Goal: Information Seeking & Learning: Learn about a topic

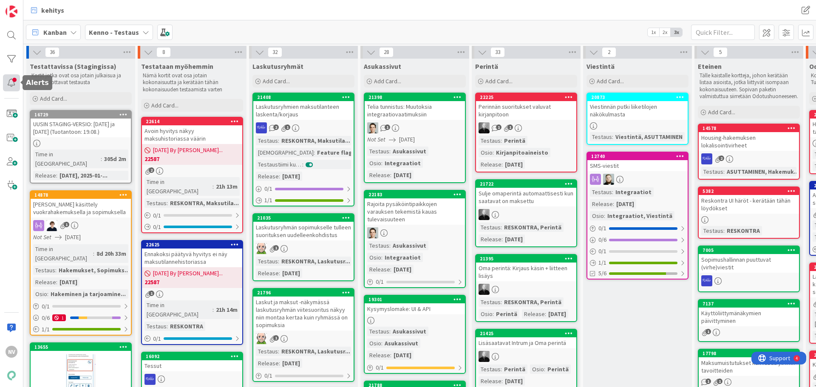
click at [14, 84] on div at bounding box center [11, 82] width 17 height 17
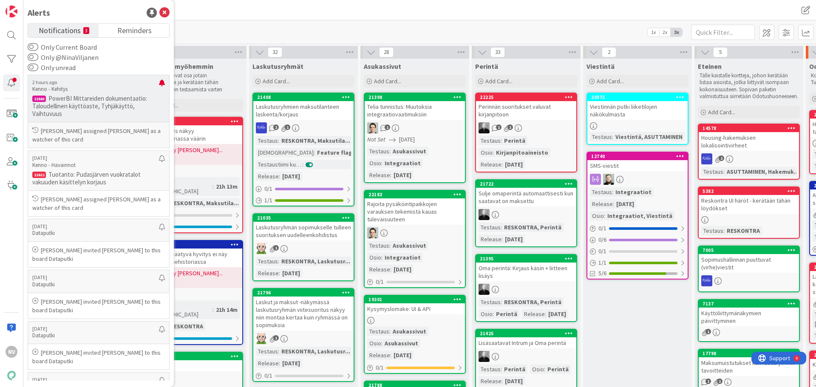
click at [131, 107] on p "PowerBI Mittareiden dokumentaatio: Taloudellinen käyttöaste, Tyhjäkäyttö, Vaiht…" at bounding box center [98, 106] width 133 height 23
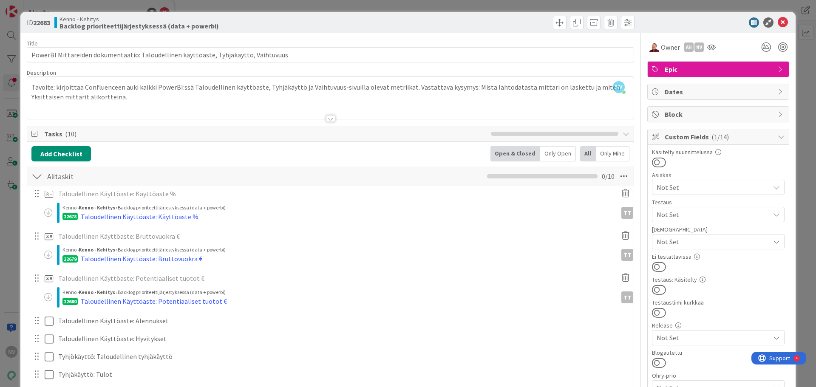
click at [328, 119] on div at bounding box center [330, 118] width 9 height 7
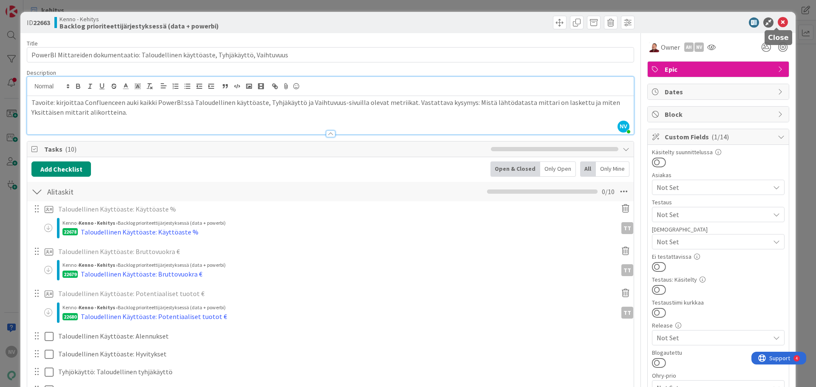
click at [778, 24] on icon at bounding box center [783, 22] width 10 height 10
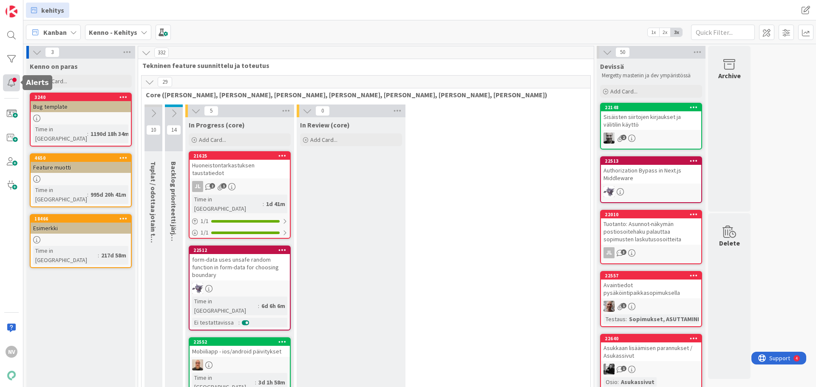
click at [5, 82] on div at bounding box center [11, 82] width 17 height 17
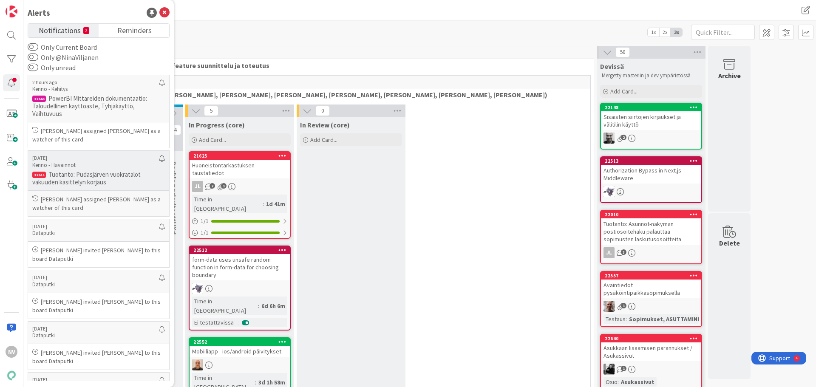
click at [98, 173] on p "Tuotanto: Pudasjärven vuokratalot vakuuden käsittelyn korjaus" at bounding box center [98, 178] width 133 height 15
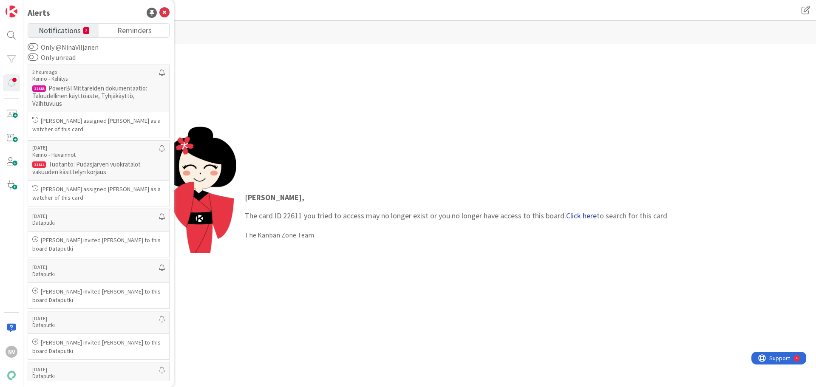
click at [580, 216] on link "Click here" at bounding box center [581, 216] width 31 height 10
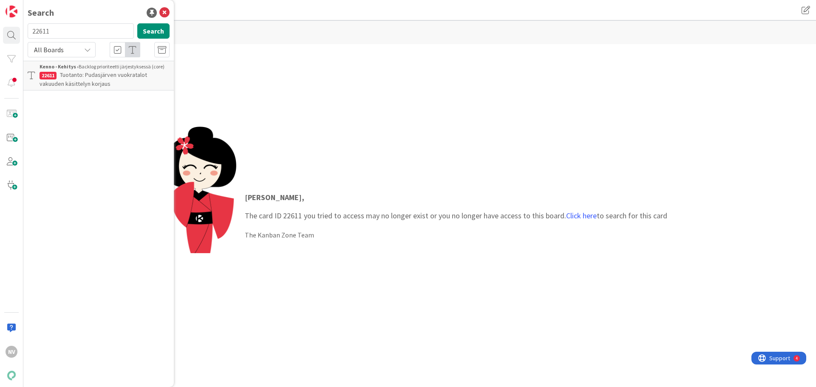
click at [103, 80] on span "Tuotanto: Pudasjärven vuokratalot vakuuden käsittelyn korjaus" at bounding box center [94, 79] width 108 height 17
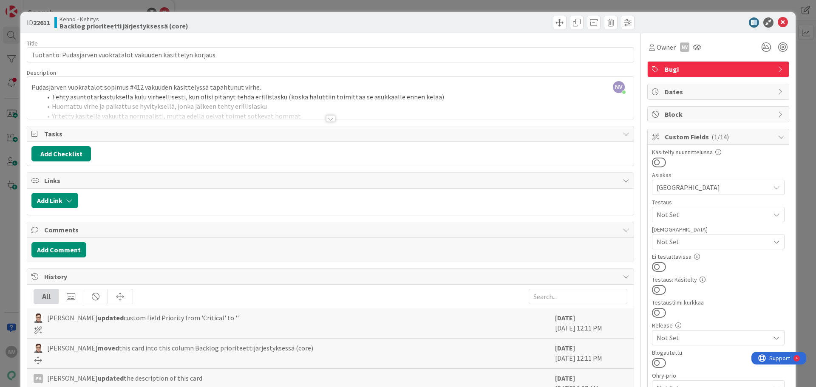
click at [329, 119] on div at bounding box center [330, 118] width 9 height 7
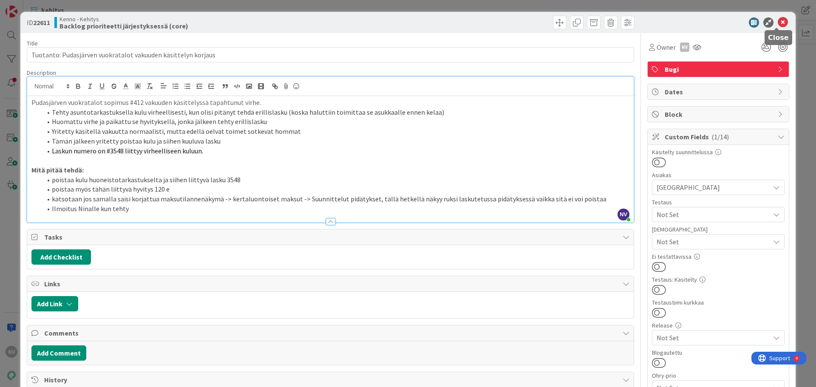
click at [778, 22] on icon at bounding box center [783, 22] width 10 height 10
